Goal: Task Accomplishment & Management: Use online tool/utility

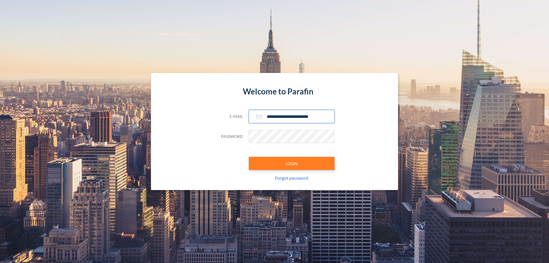
type input "**********"
click at [292, 163] on button "LOGIN" at bounding box center [292, 163] width 86 height 13
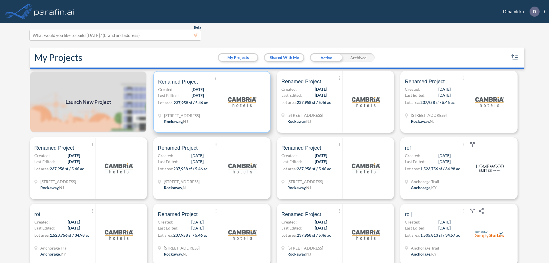
scroll to position [1, 0]
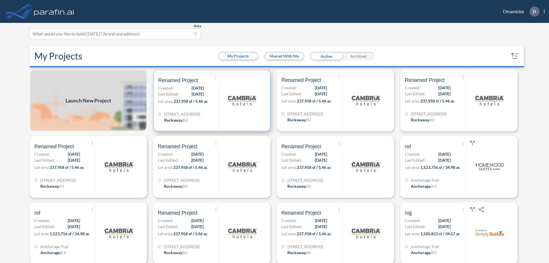
click at [211, 100] on p "Lot area: 237,958 sf / 5.46 ac" at bounding box center [188, 102] width 61 height 8
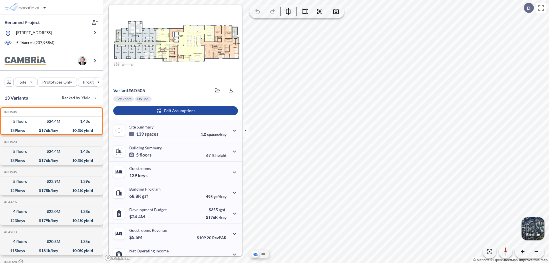
scroll to position [29, 0]
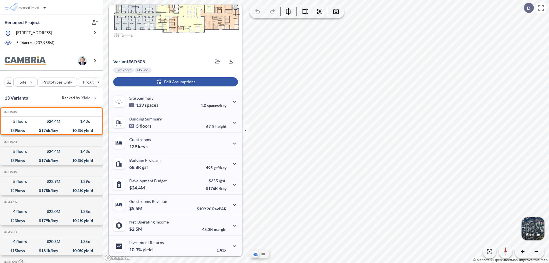
click at [175, 82] on div "button" at bounding box center [175, 81] width 125 height 9
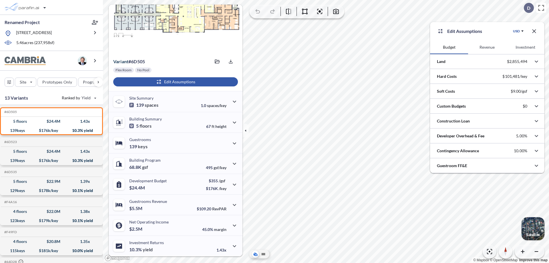
click at [487, 47] on button "Revenue" at bounding box center [487, 47] width 38 height 14
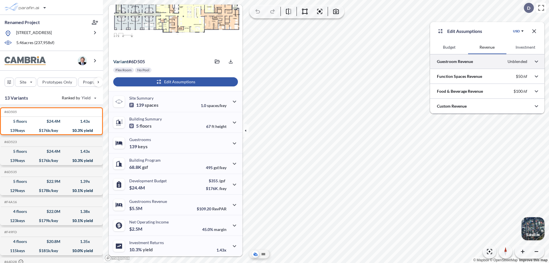
click at [487, 61] on div at bounding box center [487, 61] width 114 height 15
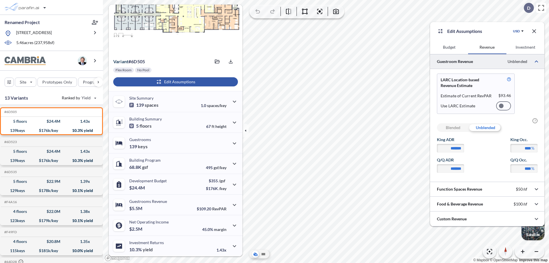
click at [504, 106] on div at bounding box center [503, 105] width 15 height 9
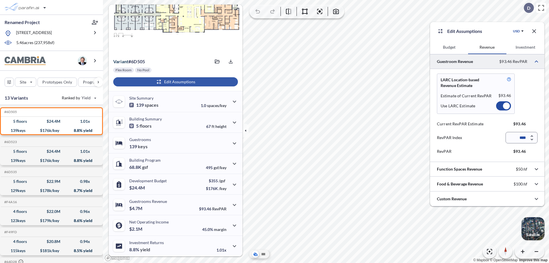
scroll to position [25, 0]
